Goal: Task Accomplishment & Management: Manage account settings

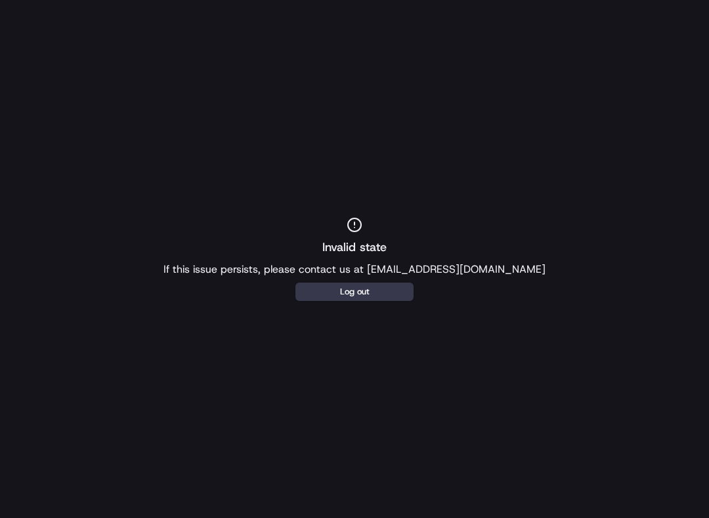
click at [381, 297] on button "Log out" at bounding box center [354, 292] width 118 height 18
